Goal: Transaction & Acquisition: Purchase product/service

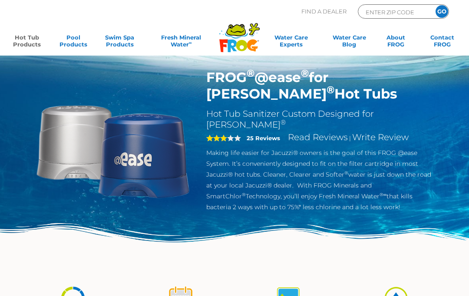
scroll to position [16, 0]
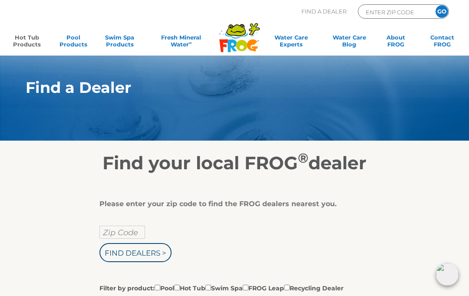
click at [31, 40] on link "Hot Tub Products" at bounding box center [27, 42] width 36 height 17
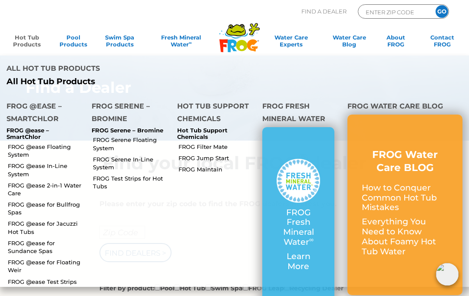
click at [35, 133] on p "FROG @ease – SmartChlor" at bounding box center [43, 133] width 72 height 13
click at [67, 147] on link "FROG @ease Floating System" at bounding box center [46, 151] width 77 height 16
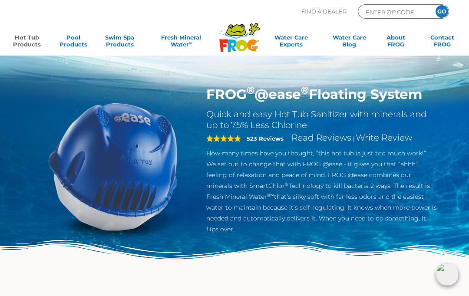
click at [262, 139] on strong "523 Reviews" at bounding box center [265, 138] width 37 height 7
click at [226, 142] on span "5" at bounding box center [223, 138] width 35 height 7
click at [255, 145] on div "5 523 Reviews Read Reviews | Write Review" at bounding box center [321, 139] width 231 height 17
click at [315, 137] on link "Read Reviews" at bounding box center [321, 137] width 60 height 10
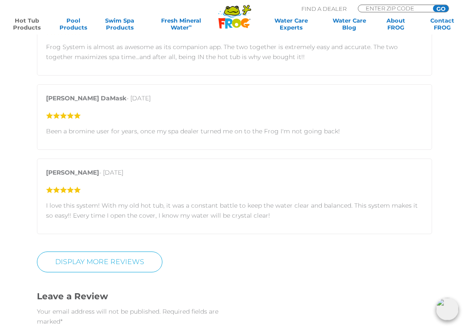
scroll to position [1416, 0]
click at [122, 252] on link "Display More Reviews" at bounding box center [99, 261] width 125 height 21
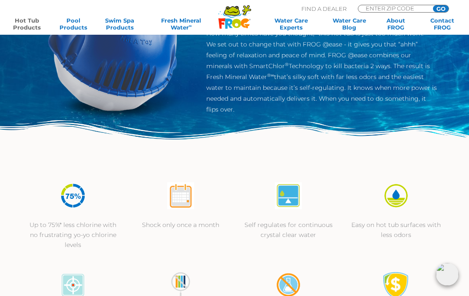
scroll to position [119, 0]
